Goal: Transaction & Acquisition: Book appointment/travel/reservation

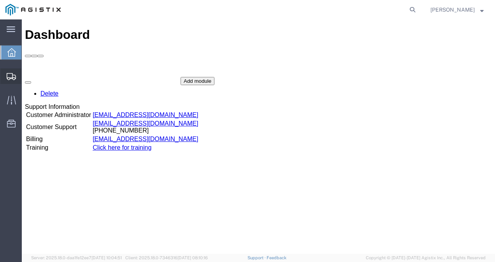
click at [26, 75] on span "Shipments" at bounding box center [23, 76] width 5 height 16
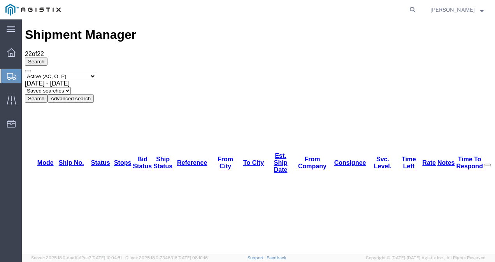
click at [296, 12] on agx-global-search at bounding box center [294, 9] width 249 height 19
click at [418, 11] on icon at bounding box center [412, 9] width 11 height 11
paste input "56623452"
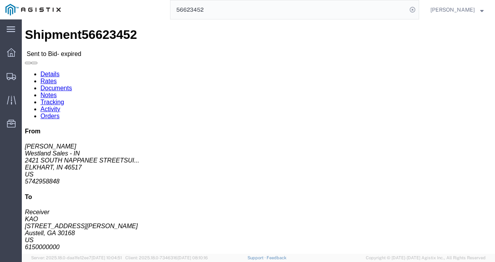
click link "Rates"
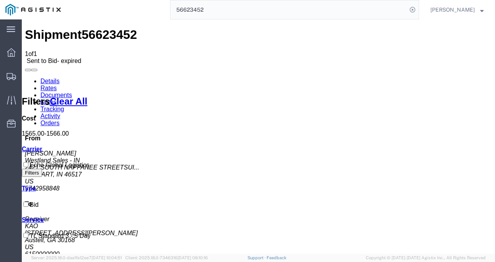
click at [50, 78] on link "Details" at bounding box center [49, 81] width 19 height 7
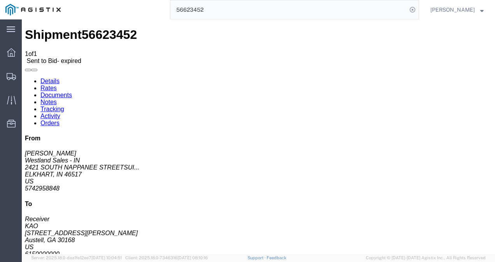
click div "Ship From Westland Sales - IN ([PERSON_NAME]) [STREET_ADDRESS] 5742958848 [PERS…"
click div "Package Information Total shipment is made up of 10 packages containing 10 piec…"
click div "Ship From Westland Sales - IN ([PERSON_NAME]) [STREET_ADDRESS] 5742958848 [PERS…"
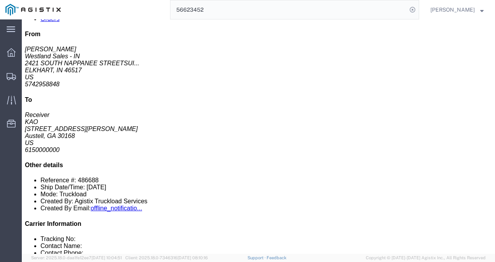
scroll to position [117, 0]
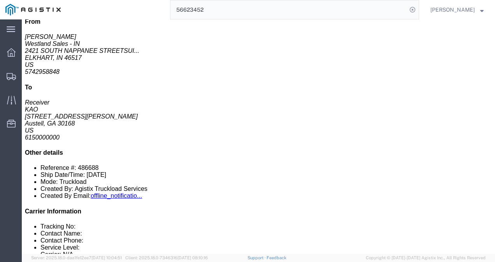
click div "10 Pallet(s) Standard (Not Stackable) Total weight: 9529.00 LBS ( dim ) Carton …"
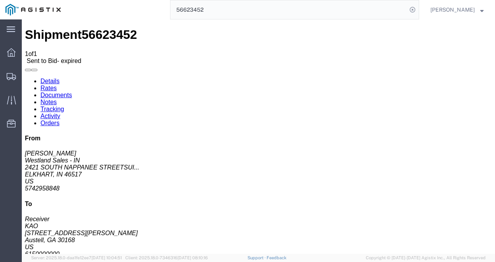
click div "Ship From Westland Sales - IN ([PERSON_NAME]) [STREET_ADDRESS] 5742958848 [PERS…"
click h4 "Routing & Vehicle Information"
click div "Leg 1 - Truckload Vehicle 1: Standard Dry Van (53 Feet) Number of trucks: 1"
drag, startPoint x: 246, startPoint y: 160, endPoint x: 278, endPoint y: 232, distance: 79.1
click div "Leg 1 - Truckload Vehicle 1: Standard Dry Van (53 Feet) Number of trucks: 1"
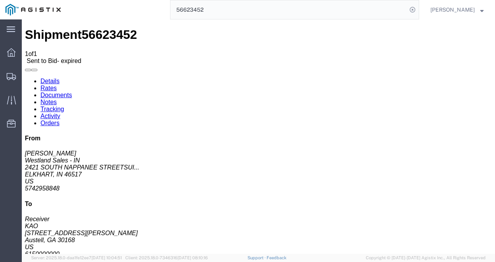
click at [338, 5] on input "56623452" at bounding box center [288, 9] width 237 height 19
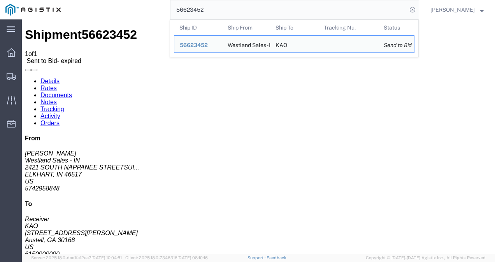
click at [337, 5] on input "56623452" at bounding box center [288, 9] width 237 height 19
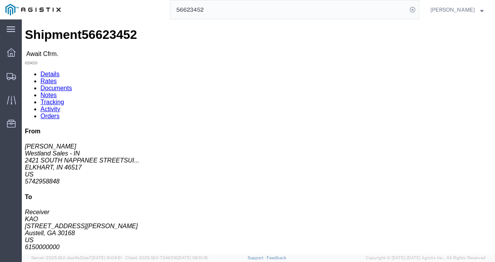
click div
click div "Shipment Detail Ship From [GEOGRAPHIC_DATA] Sales - IN ([PERSON_NAME]) [STREET_…"
click link "Rates"
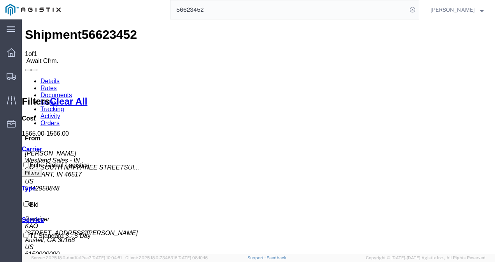
drag, startPoint x: 254, startPoint y: 164, endPoint x: 345, endPoint y: 220, distance: 107.1
click at [244, 5] on input "56623452" at bounding box center [288, 9] width 237 height 19
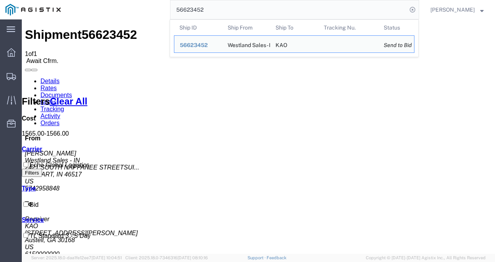
click at [244, 5] on input "56623452" at bounding box center [288, 9] width 237 height 19
paste input "84429"
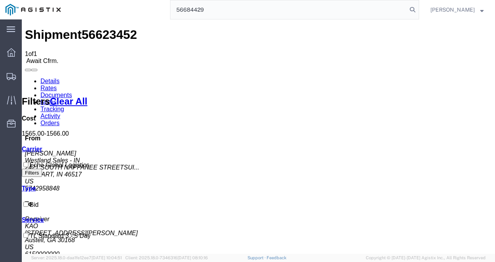
type input "56684429"
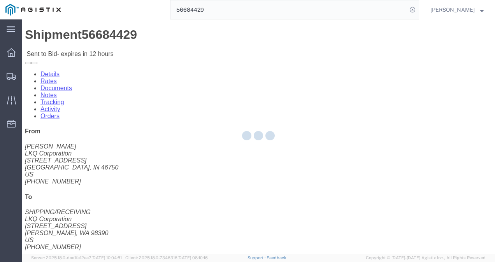
drag, startPoint x: 246, startPoint y: 154, endPoint x: 265, endPoint y: 169, distance: 24.1
click div
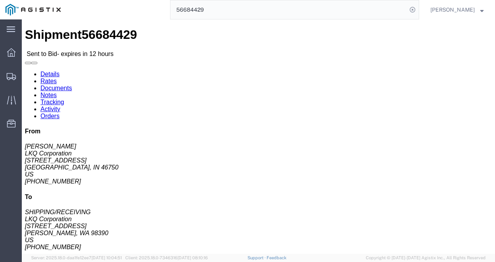
click link "Rates"
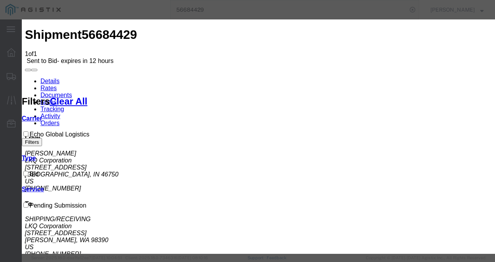
select select "4622"
select select "13989"
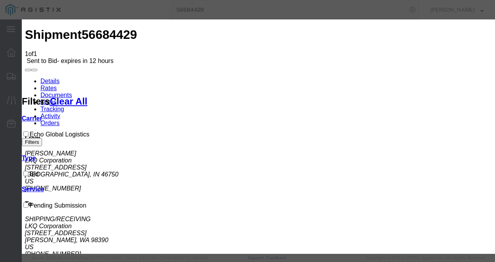
drag, startPoint x: 462, startPoint y: 123, endPoint x: 456, endPoint y: 136, distance: 14.8
type input "1700"
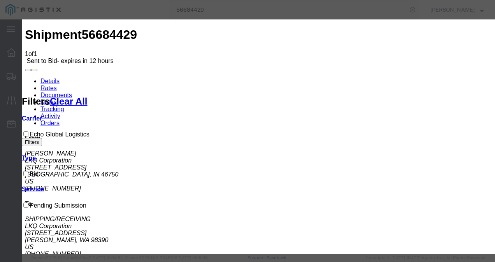
type input "n"
type input "u"
type input "inwa"
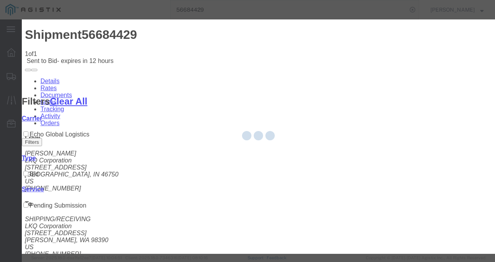
click at [431, 216] on div at bounding box center [258, 136] width 473 height 235
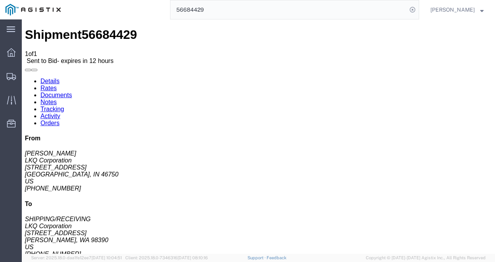
click at [46, 78] on link "Details" at bounding box center [49, 81] width 19 height 7
click button "Enter / Modify Bid"
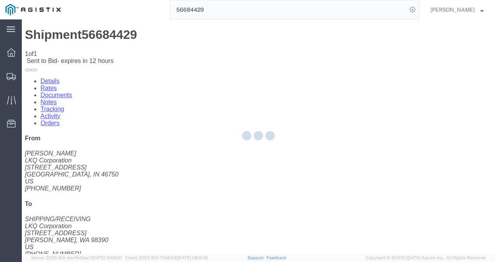
select select "4622"
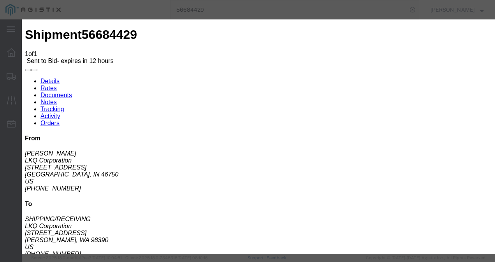
click div "Previous Bids Click a bid below to modify it or add a new bid in the form below…"
click link "inwa - Echo Global Logistics - TL Standard 3 - 5 Day"
click input "1700.00"
type input "1500.00"
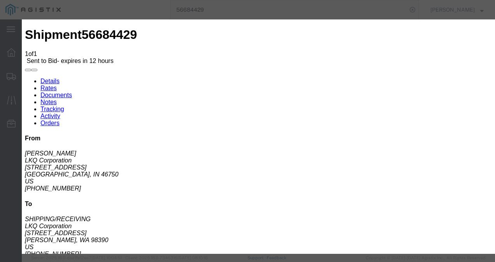
click button "Submit"
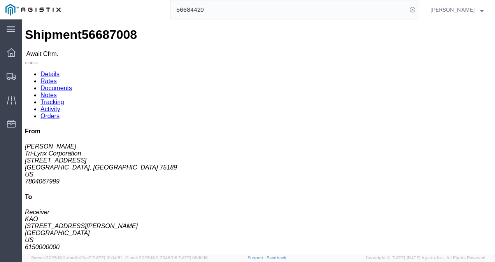
click div "Leg 1 - Truckload Vehicle 1: Standard Dry Van (53 Feet) Number of trucks: 1"
click link "Rates"
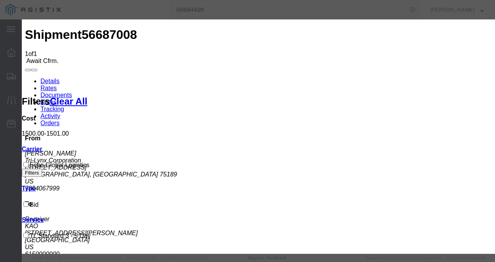
type input "2198721398798"
type input "987123987987"
type input "987987987"
